Goal: Transaction & Acquisition: Purchase product/service

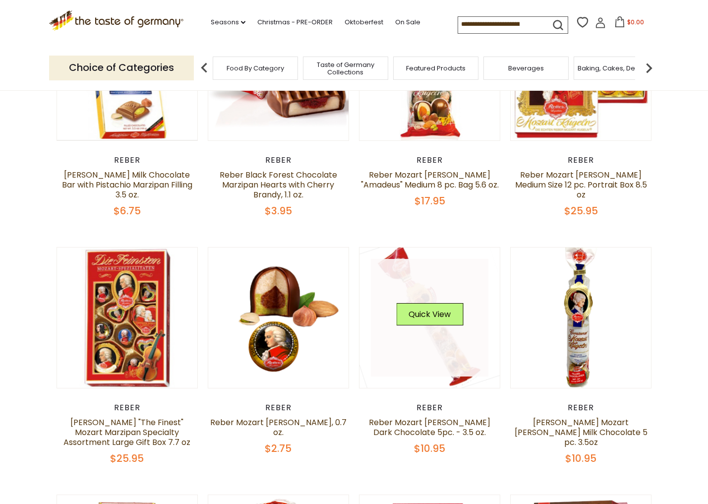
scroll to position [434, 0]
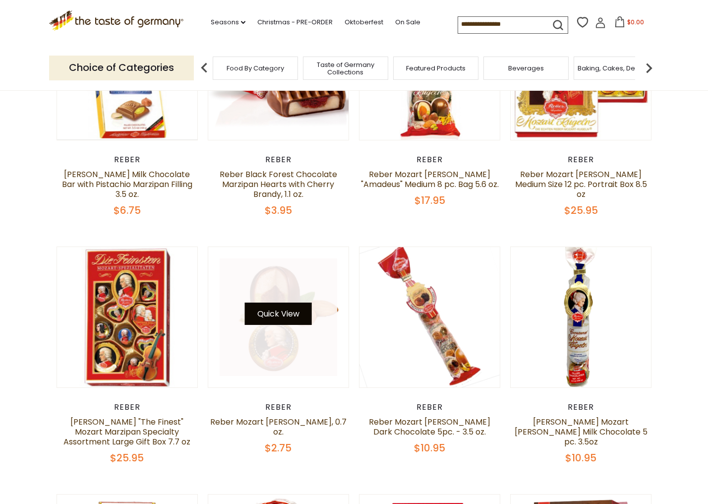
click at [296, 303] on button "Quick View" at bounding box center [278, 314] width 67 height 22
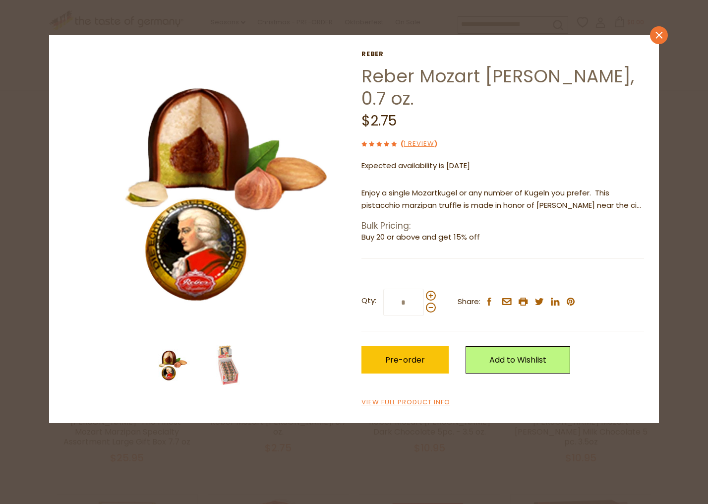
click at [658, 39] on icon "close" at bounding box center [659, 35] width 7 height 7
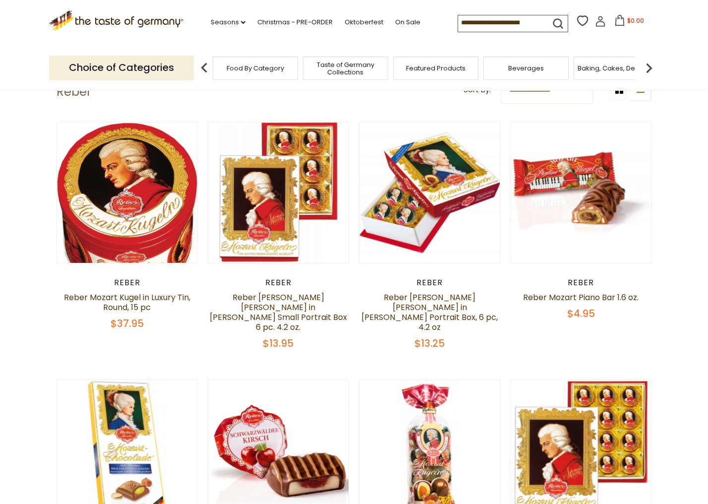
scroll to position [72, 0]
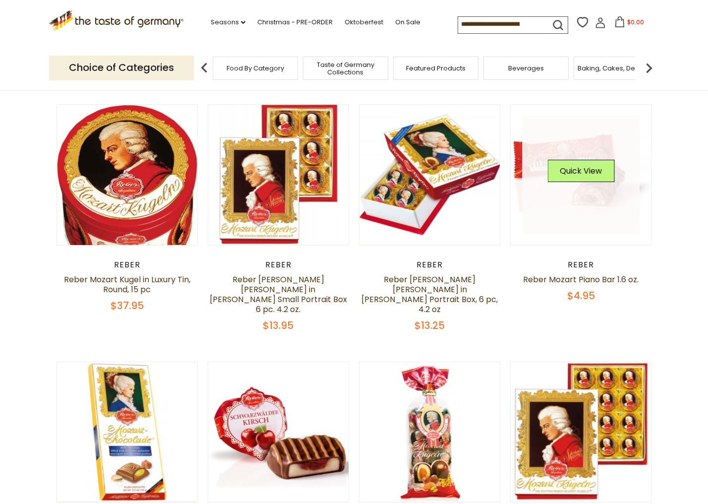
click at [549, 228] on link at bounding box center [581, 175] width 118 height 118
